Goal: Task Accomplishment & Management: Use online tool/utility

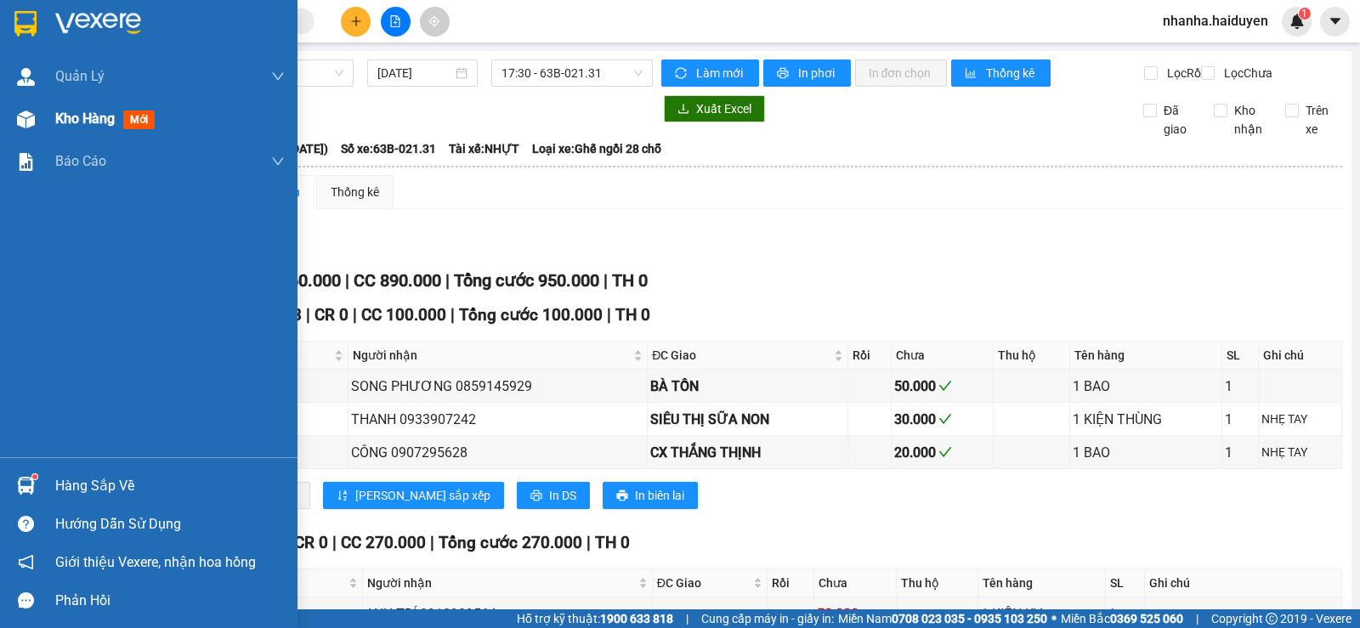
click at [54, 118] on div "Kho hàng mới" at bounding box center [148, 119] width 297 height 42
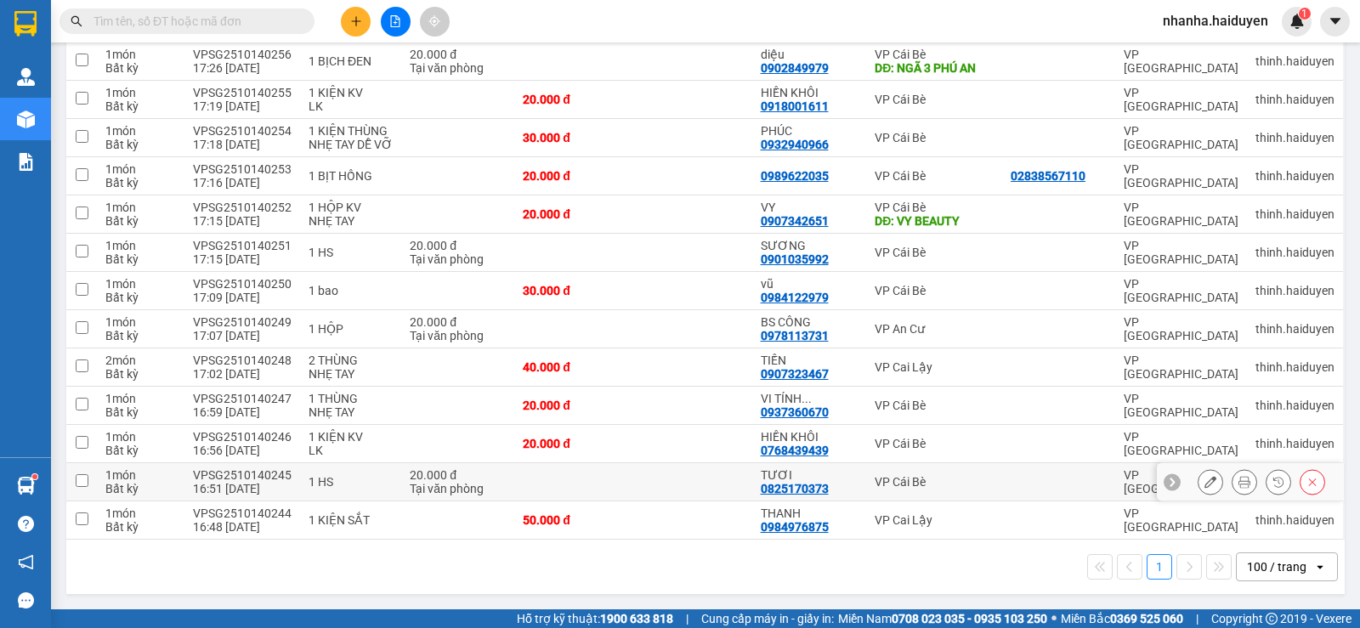
scroll to position [668, 0]
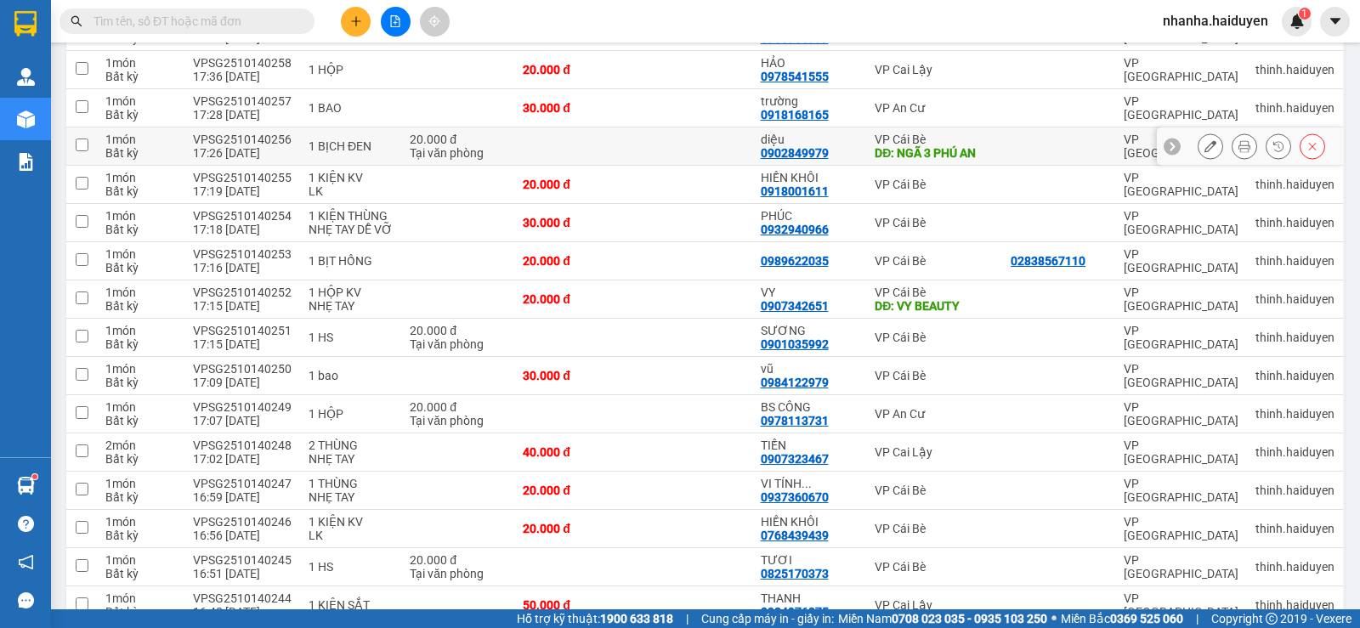
click at [914, 150] on div "DĐ: NGÃ 3 PHÚ AN" at bounding box center [933, 153] width 119 height 14
checkbox input "true"
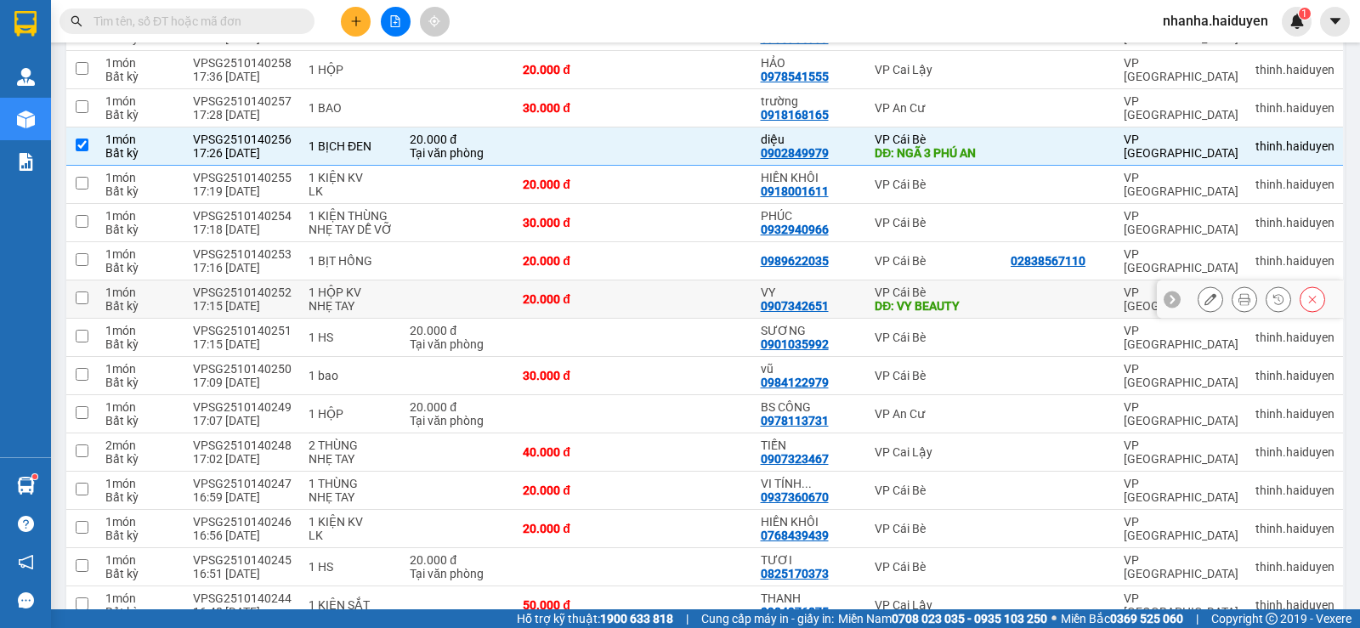
click at [920, 303] on div "DĐ: VY BEAUTY" at bounding box center [933, 306] width 119 height 14
checkbox input "true"
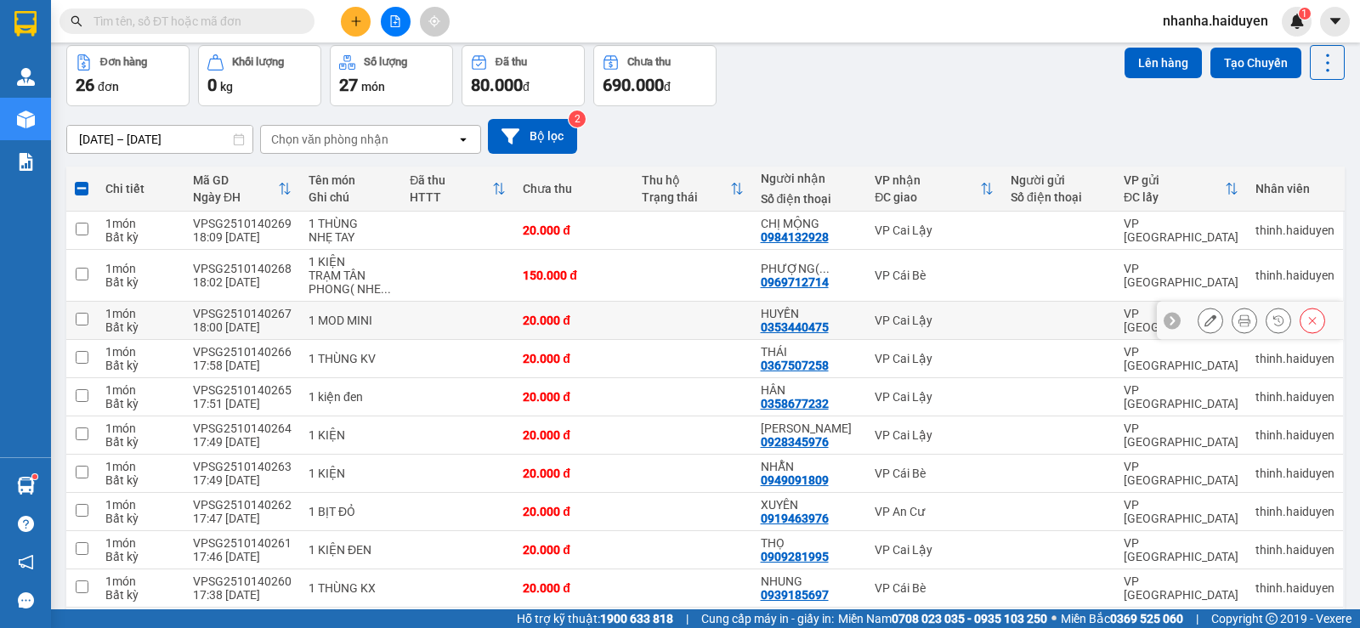
scroll to position [0, 0]
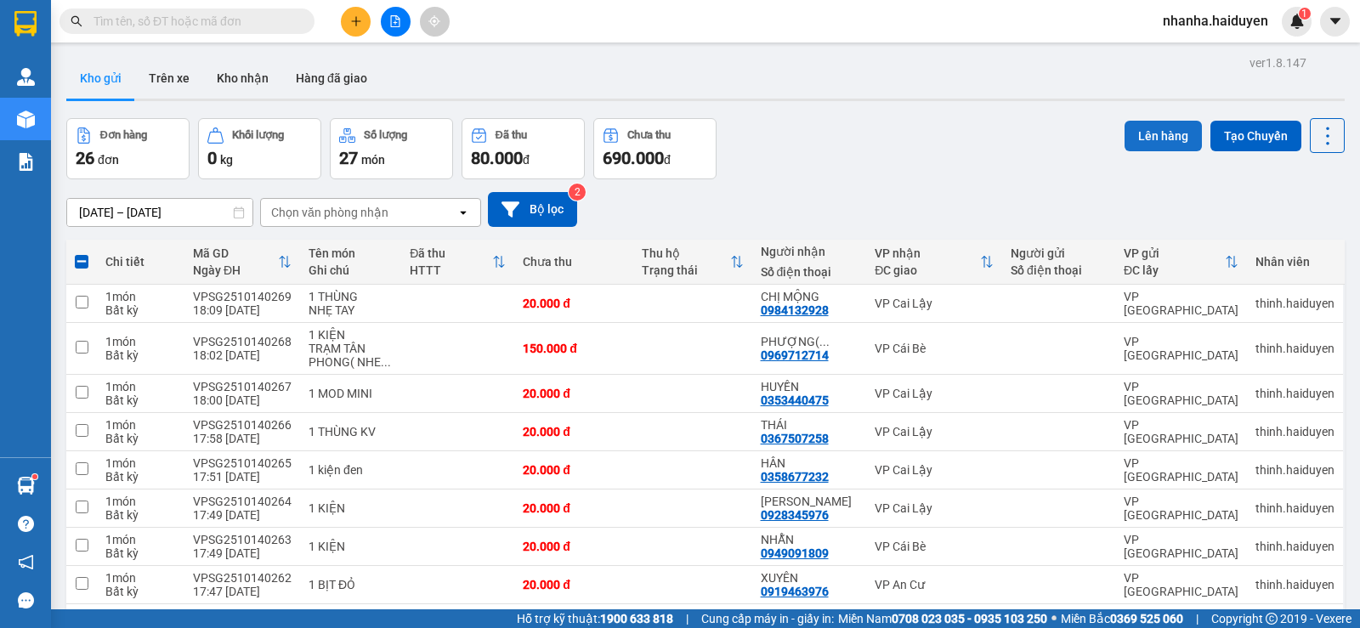
click at [1140, 133] on button "Lên hàng" at bounding box center [1162, 136] width 77 height 31
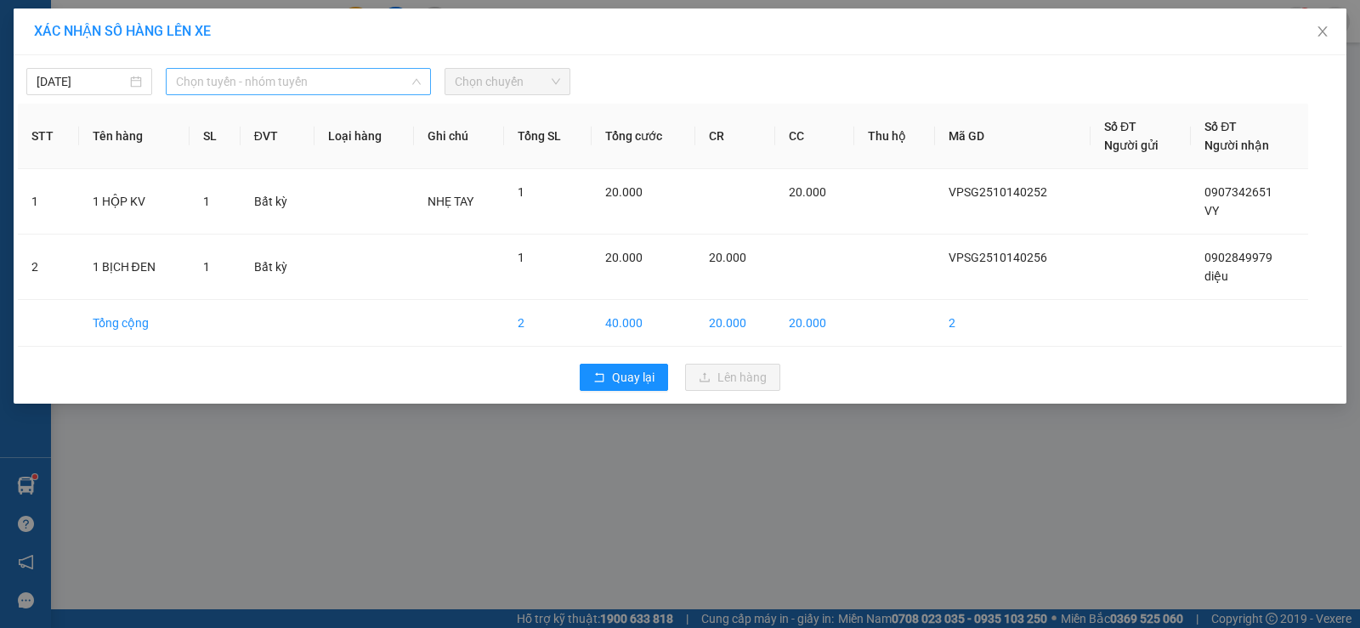
drag, startPoint x: 244, startPoint y: 72, endPoint x: 230, endPoint y: 91, distance: 23.1
click at [235, 88] on span "Chọn tuyến - nhóm tuyến" at bounding box center [298, 81] width 245 height 25
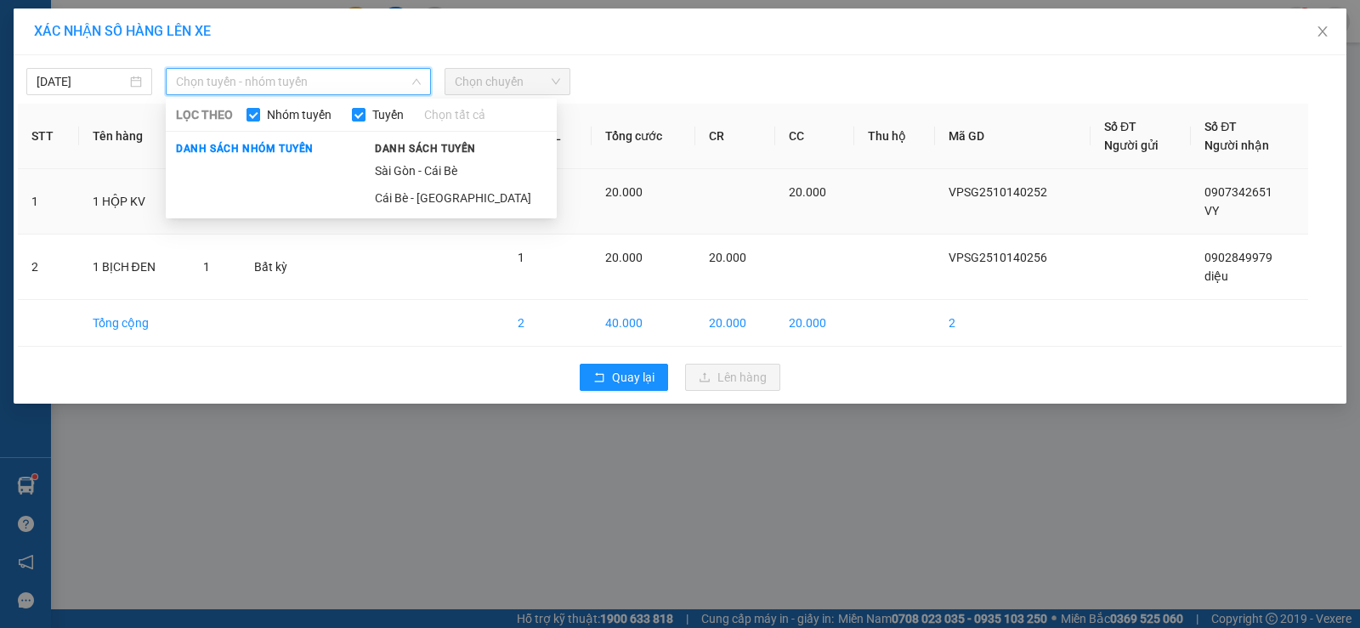
click at [410, 173] on li "Sài Gòn - Cái Bè" at bounding box center [461, 170] width 192 height 27
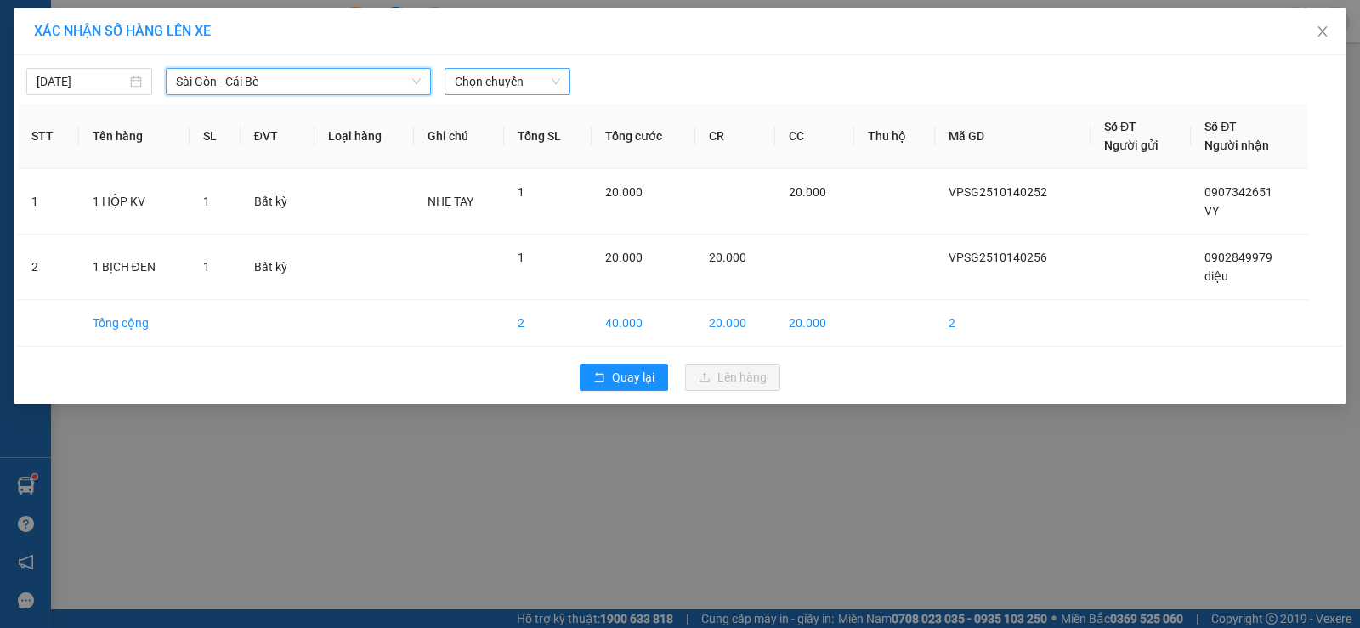
click at [489, 89] on span "Chọn chuyến" at bounding box center [507, 81] width 105 height 25
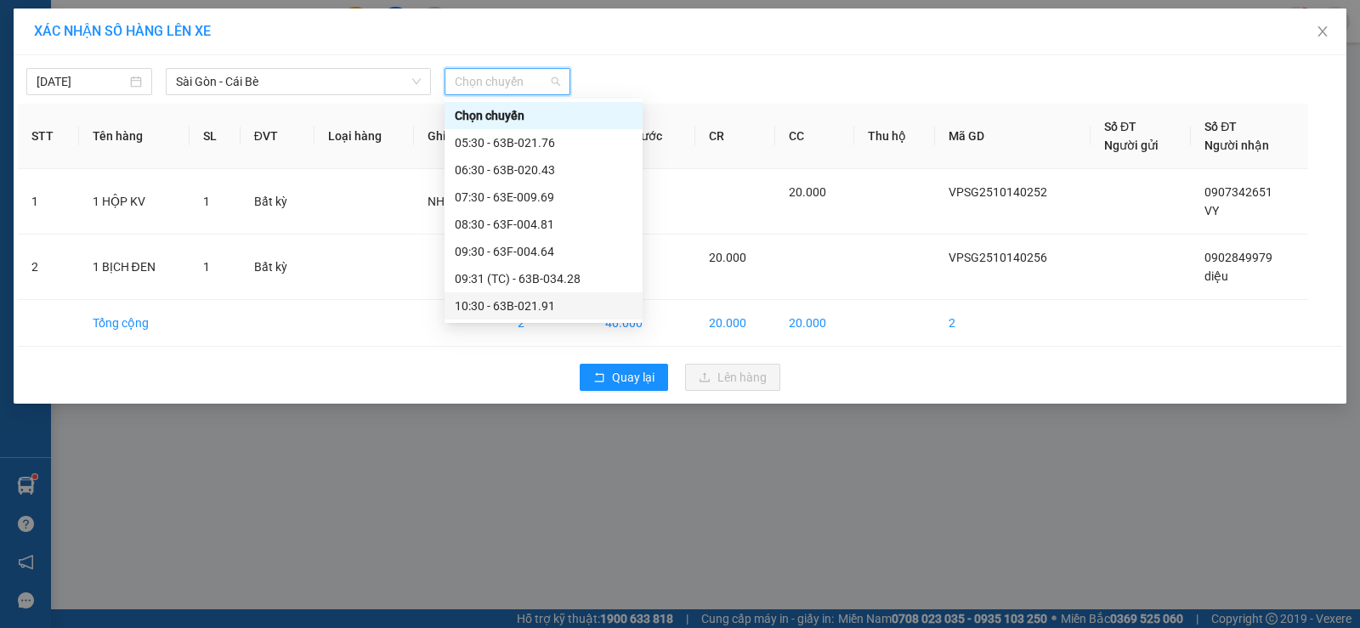
scroll to position [462, 0]
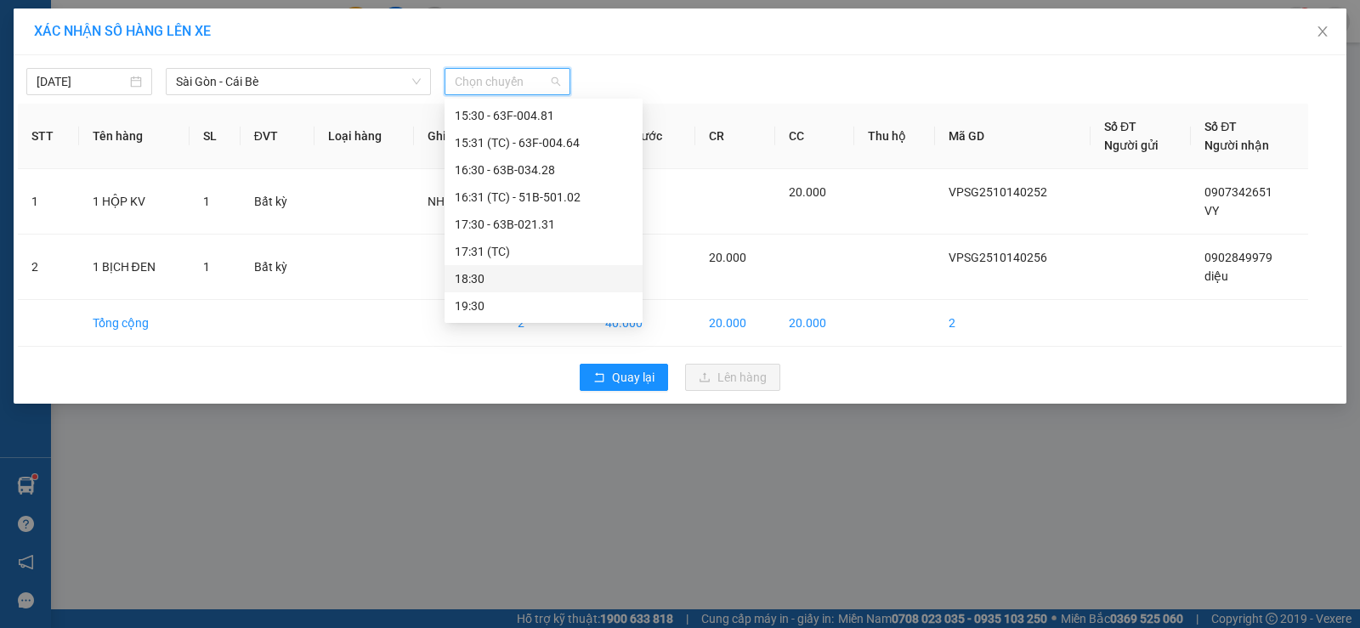
click at [550, 265] on div "18:30" at bounding box center [543, 278] width 198 height 27
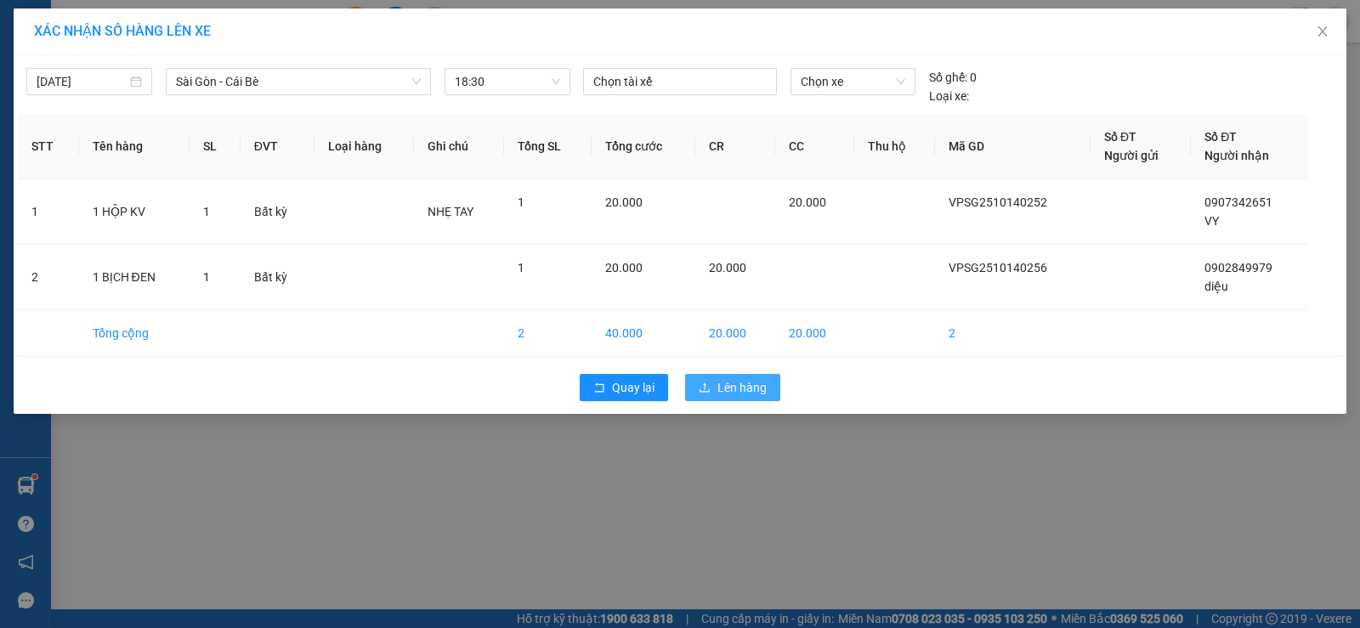
click at [739, 391] on span "Lên hàng" at bounding box center [741, 387] width 49 height 19
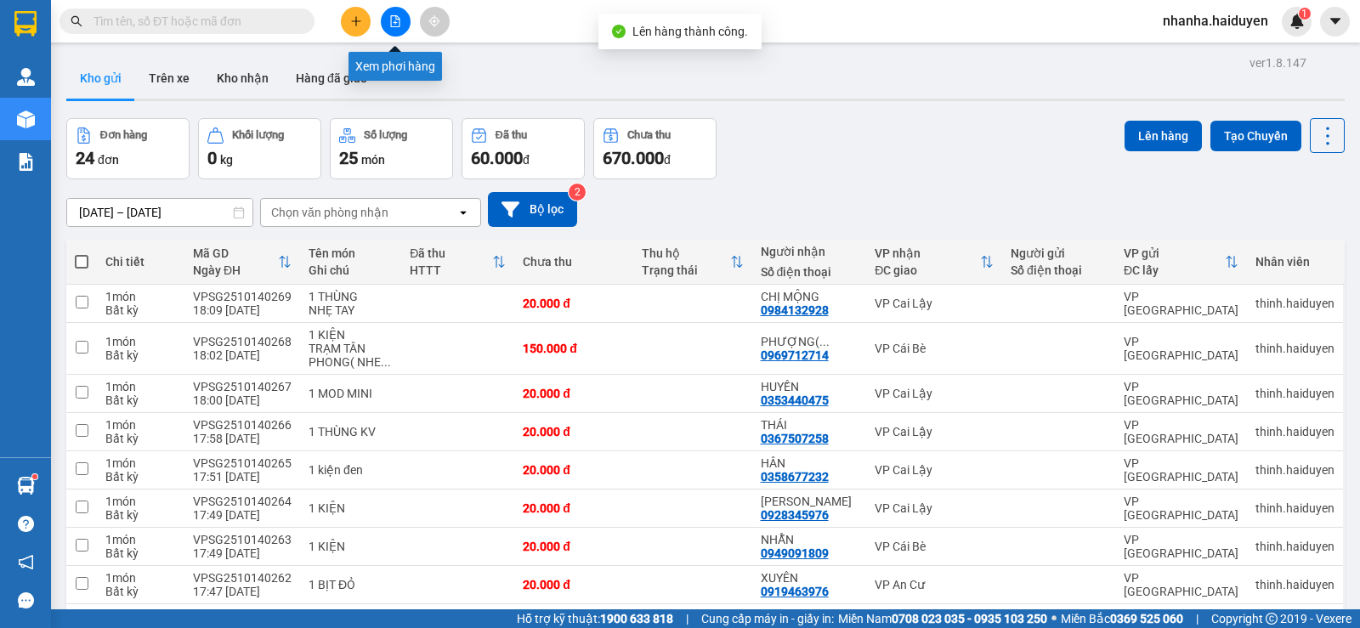
click at [388, 20] on button at bounding box center [396, 22] width 30 height 30
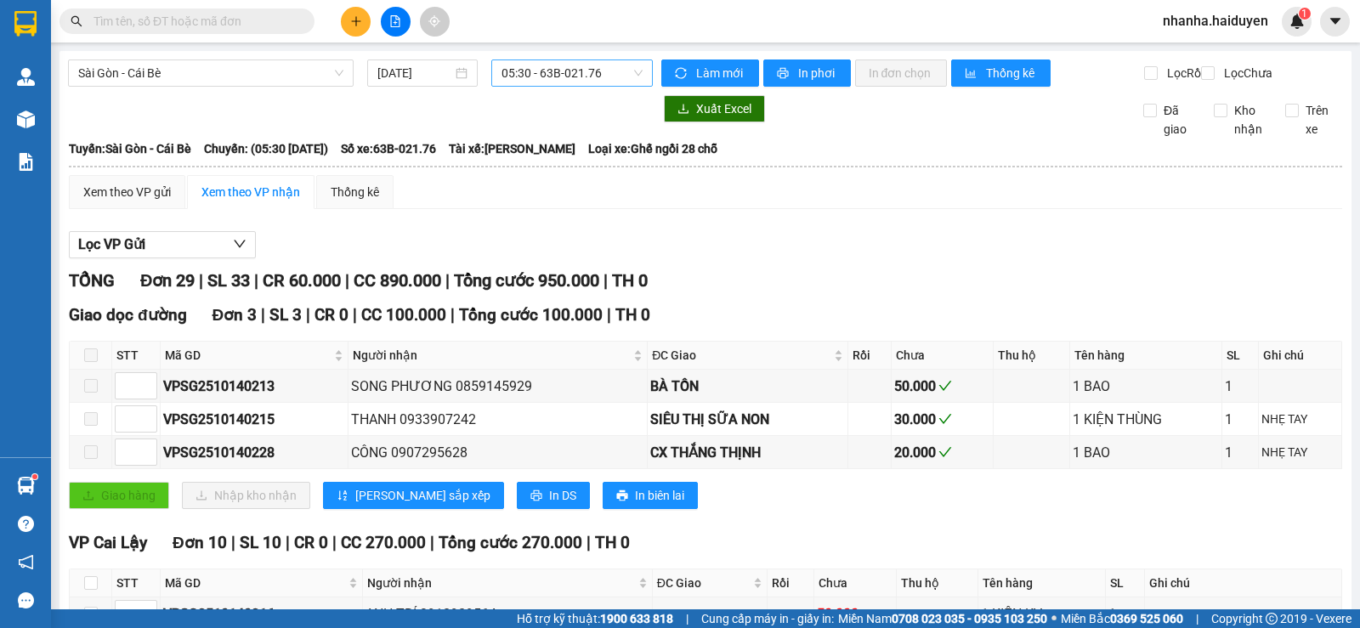
click at [523, 82] on span "05:30 - 63B-021.76" at bounding box center [571, 72] width 140 height 25
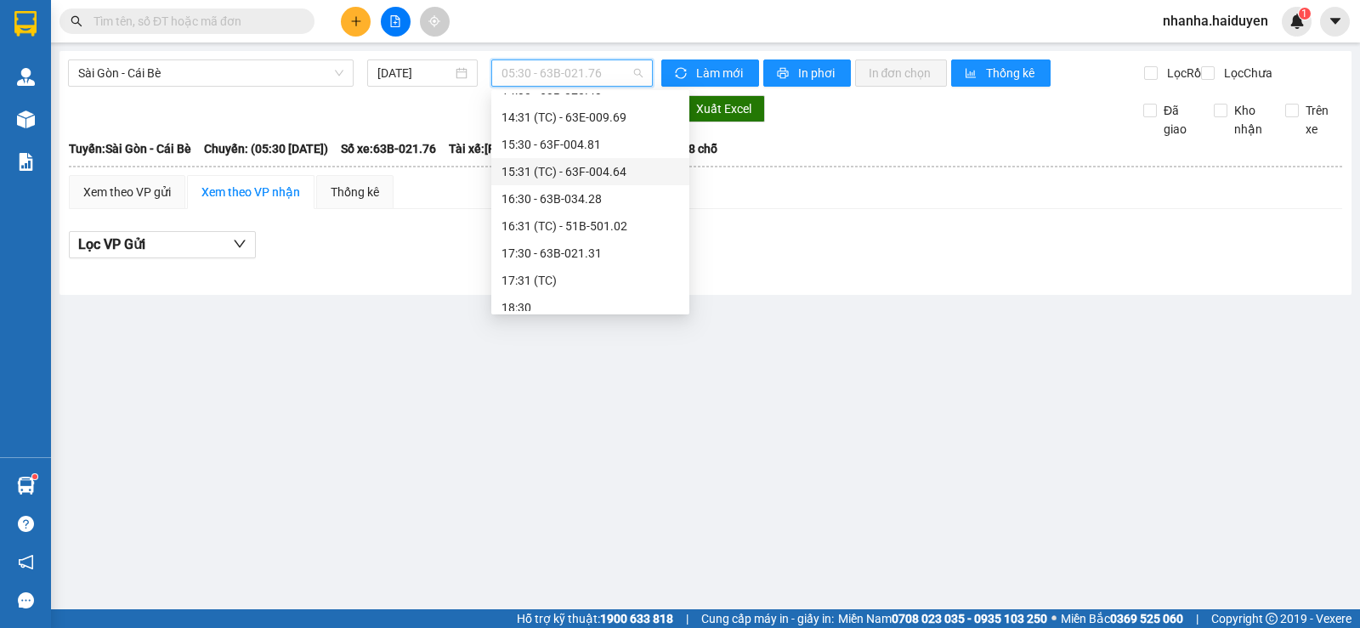
scroll to position [462, 0]
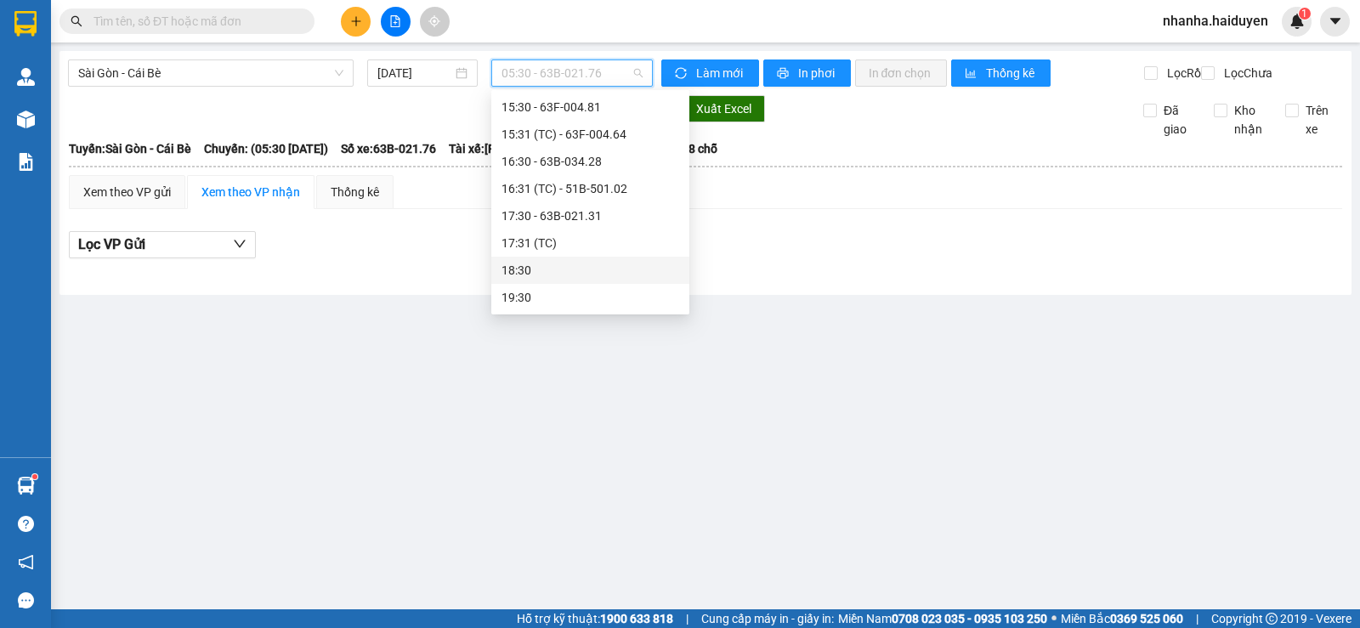
click at [541, 267] on div "18:30" at bounding box center [590, 270] width 178 height 19
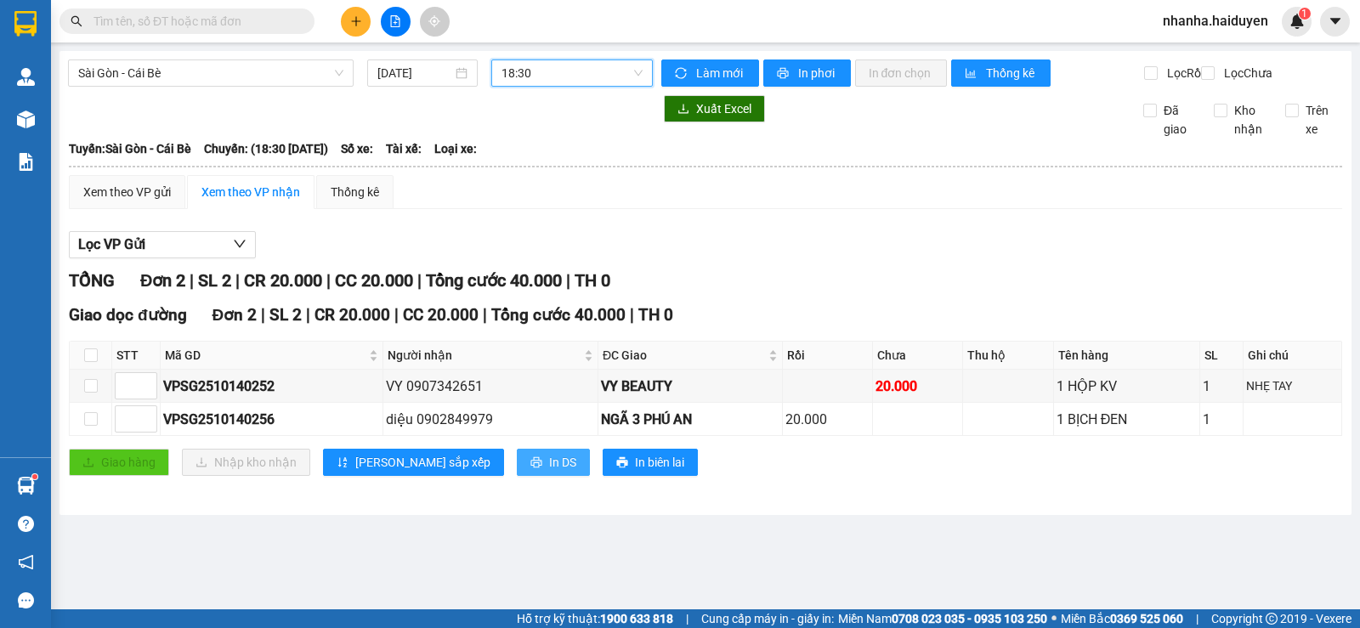
click at [549, 471] on span "In DS" at bounding box center [562, 462] width 27 height 19
drag, startPoint x: 687, startPoint y: 275, endPoint x: 631, endPoint y: 261, distance: 57.9
click at [687, 275] on div "Lọc VP Gửi TỔNG Đơn 2 | SL 2 | CR 20.000 | CC 20.000 | Tổng cước 40.000 | TH 0…" at bounding box center [705, 360] width 1273 height 274
click at [85, 362] on input "checkbox" at bounding box center [91, 355] width 14 height 14
checkbox input "true"
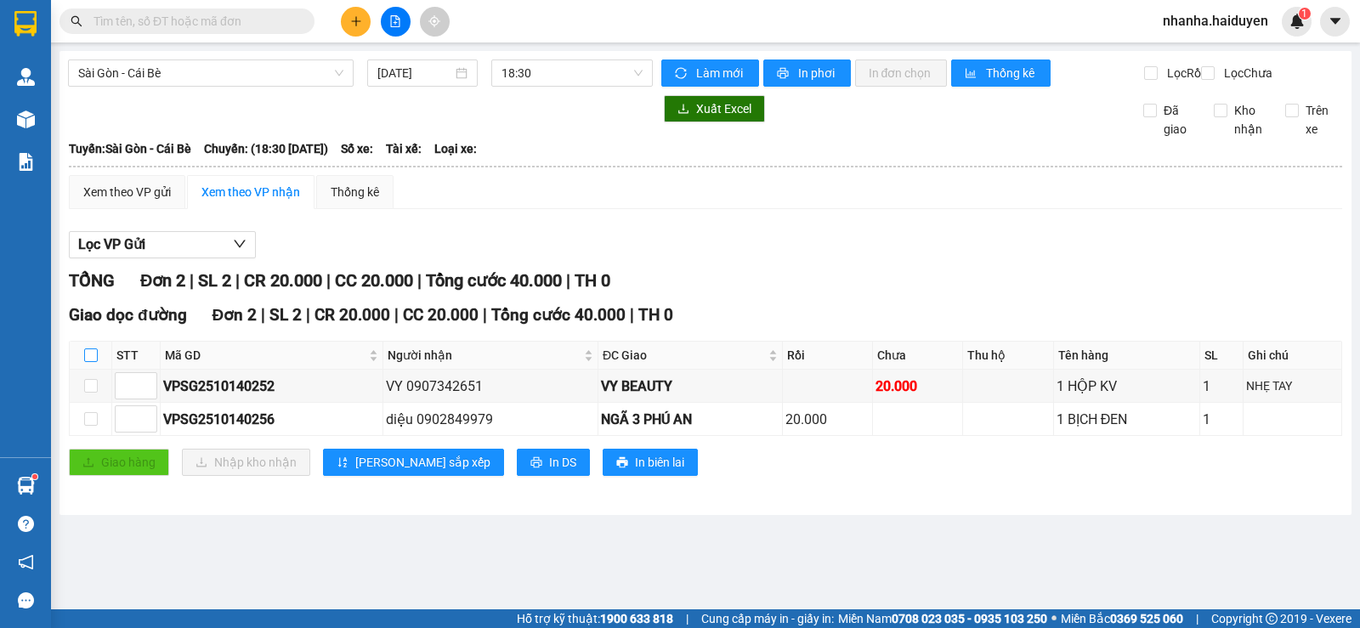
checkbox input "true"
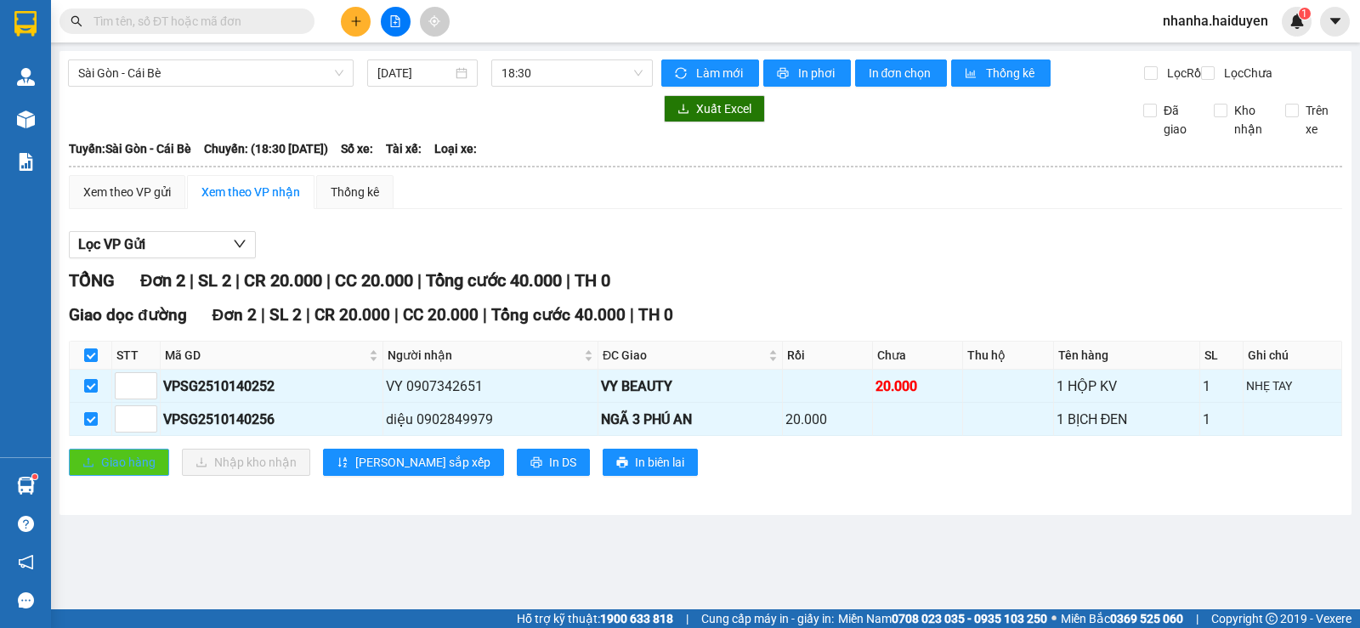
click at [102, 472] on span "Giao hàng" at bounding box center [128, 462] width 54 height 19
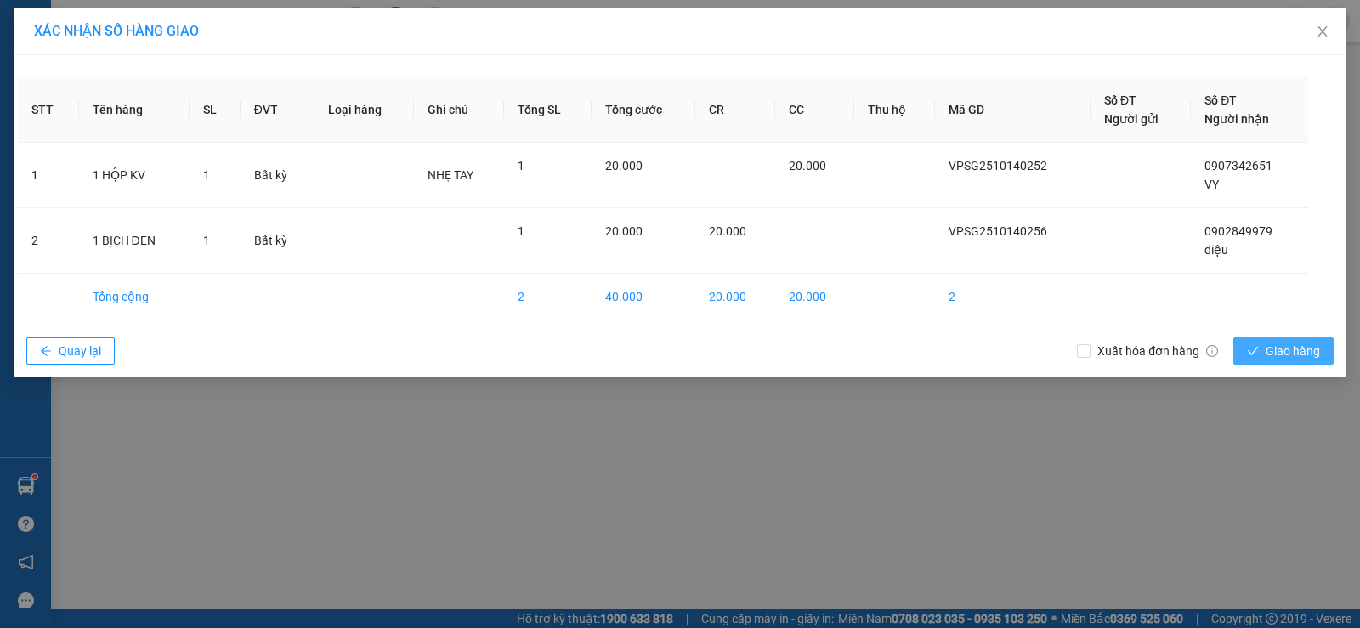
click at [1289, 354] on span "Giao hàng" at bounding box center [1292, 351] width 54 height 19
